Goal: Find specific page/section: Find specific page/section

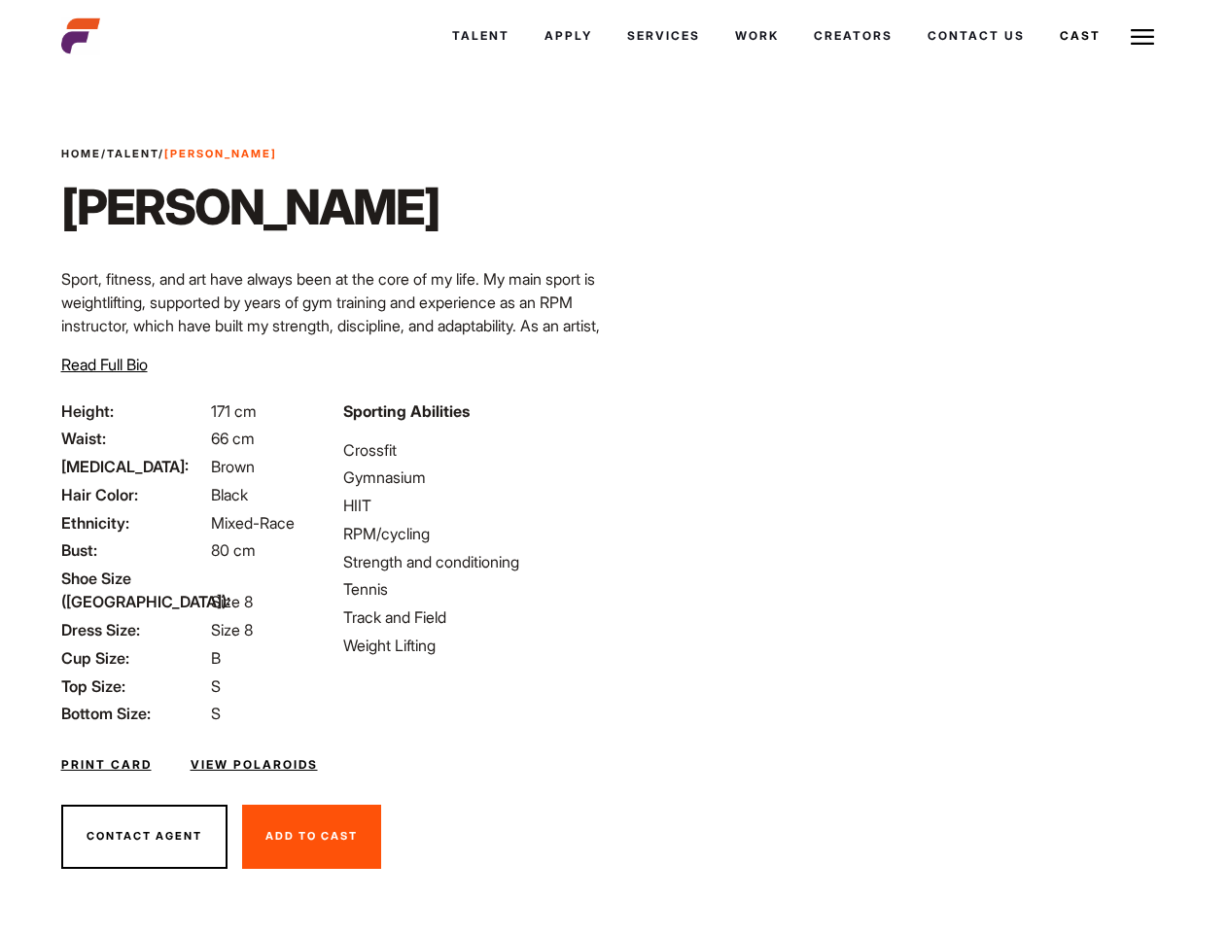
click at [1078, 36] on link "Cast" at bounding box center [1080, 36] width 76 height 53
